Goal: Information Seeking & Learning: Learn about a topic

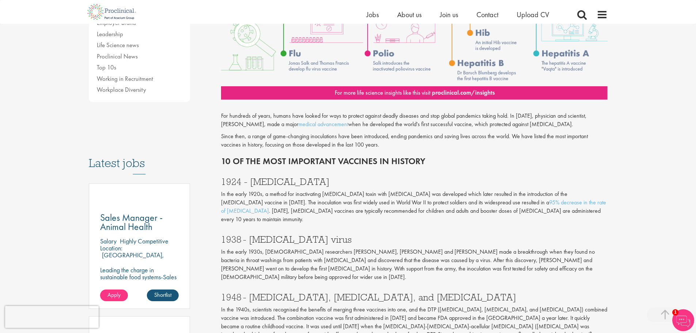
scroll to position [171, 0]
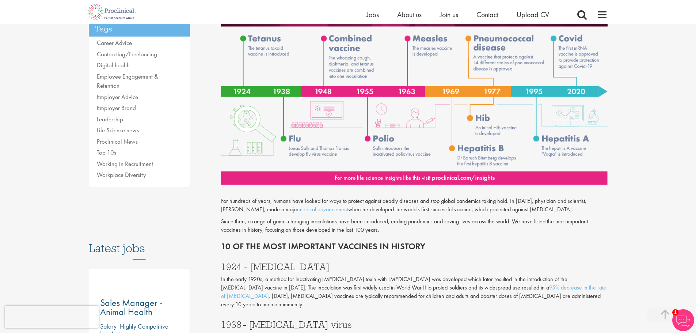
drag, startPoint x: 653, startPoint y: 186, endPoint x: 667, endPoint y: 200, distance: 19.4
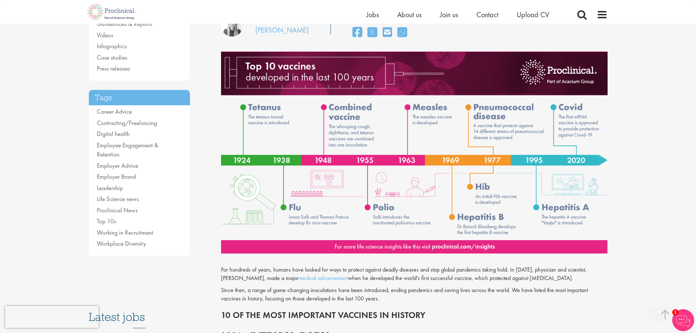
scroll to position [85, 0]
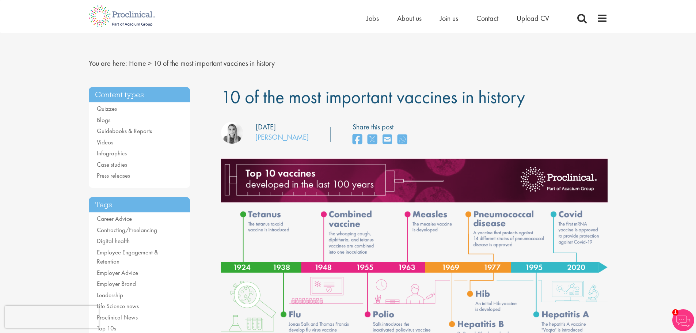
scroll to position [0, 0]
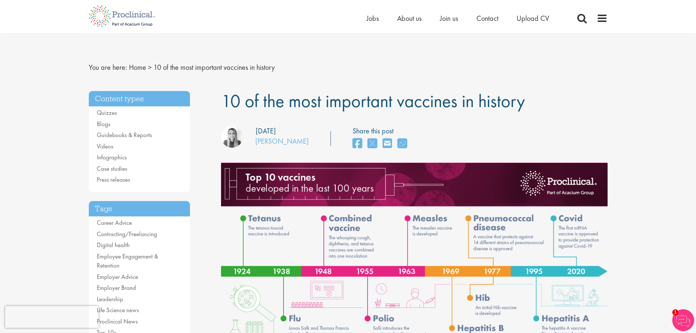
drag, startPoint x: 525, startPoint y: 102, endPoint x: 228, endPoint y: 99, distance: 296.7
click at [228, 99] on span "10 of the most important vaccines in history" at bounding box center [373, 100] width 304 height 23
drag, startPoint x: 251, startPoint y: 101, endPoint x: 244, endPoint y: 101, distance: 7.3
click at [251, 101] on span "10 of the most important vaccines in history" at bounding box center [373, 100] width 304 height 23
drag, startPoint x: 220, startPoint y: 101, endPoint x: 528, endPoint y: 103, distance: 308.0
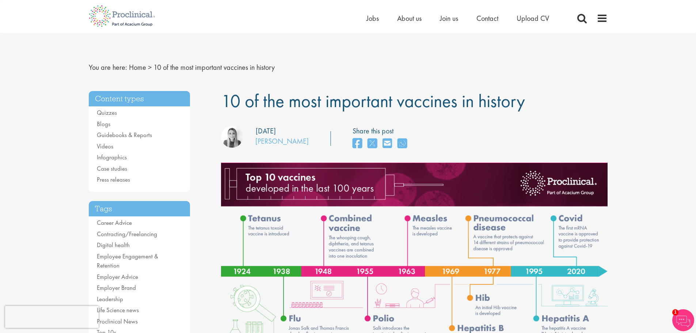
copy span "10 of the most important vaccines in history"
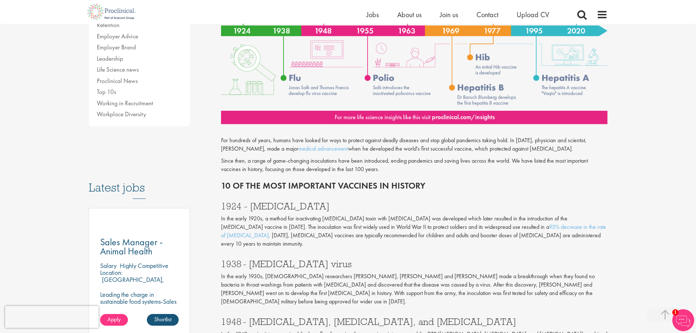
scroll to position [256, 0]
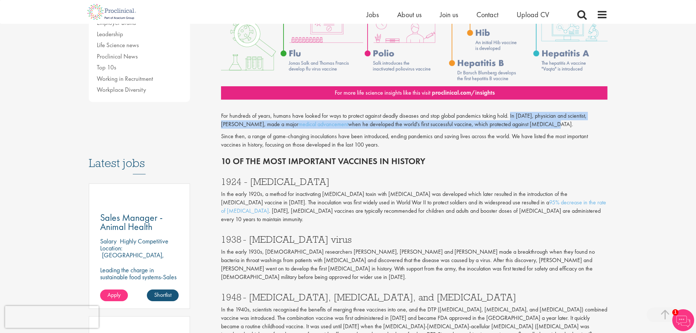
drag, startPoint x: 510, startPoint y: 115, endPoint x: 554, endPoint y: 122, distance: 44.0
click at [554, 122] on p "For hundreds of years, humans have looked for ways to protect against deadly di…" at bounding box center [414, 120] width 387 height 17
copy p "In [DATE], physician and scientist, [PERSON_NAME], made a major medical advance…"
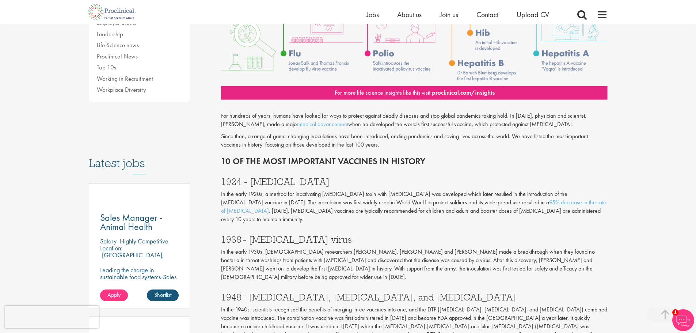
click at [454, 172] on div "1924 - [MEDICAL_DATA] In the early 1920s, a method for inactivating [MEDICAL_DA…" at bounding box center [415, 199] width 398 height 58
drag, startPoint x: 316, startPoint y: 181, endPoint x: 249, endPoint y: 181, distance: 66.9
click at [249, 181] on h3 "1924 - [MEDICAL_DATA]" at bounding box center [414, 182] width 387 height 10
click at [404, 235] on h3 "1938 - [MEDICAL_DATA] virus" at bounding box center [414, 240] width 387 height 10
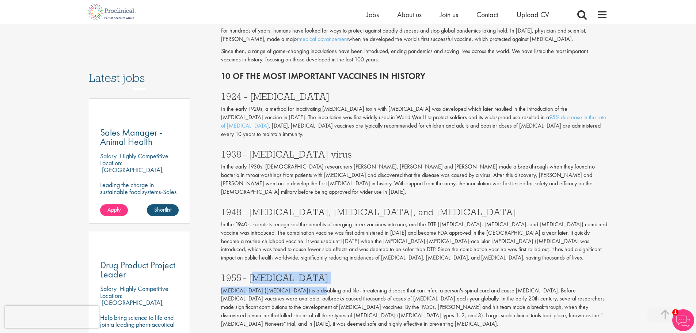
drag, startPoint x: 307, startPoint y: 266, endPoint x: 255, endPoint y: 255, distance: 53.0
click at [255, 266] on div "1955 - [MEDICAL_DATA] [MEDICAL_DATA] ([MEDICAL_DATA]) is a disabling and life-t…" at bounding box center [415, 299] width 398 height 66
click at [255, 273] on h3 "1955 - [MEDICAL_DATA]" at bounding box center [414, 278] width 387 height 10
drag, startPoint x: 249, startPoint y: 258, endPoint x: 288, endPoint y: 257, distance: 39.5
click at [288, 273] on h3 "1955 - [MEDICAL_DATA]" at bounding box center [414, 278] width 387 height 10
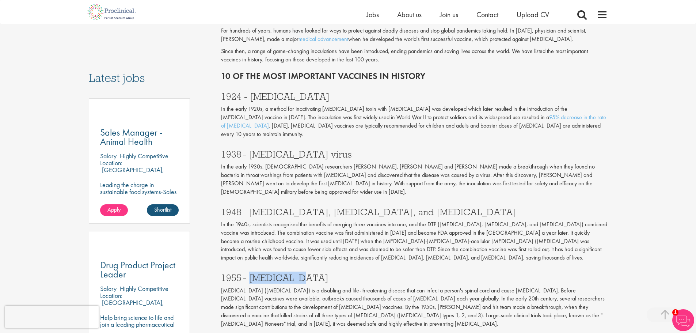
click at [361, 273] on h3 "1955 - [MEDICAL_DATA]" at bounding box center [414, 278] width 387 height 10
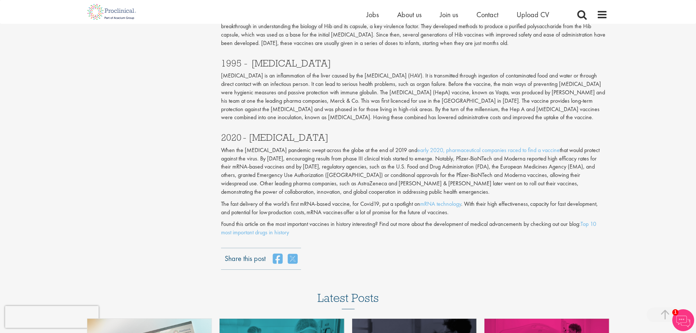
scroll to position [682, 0]
